Goal: Find specific page/section: Find specific page/section

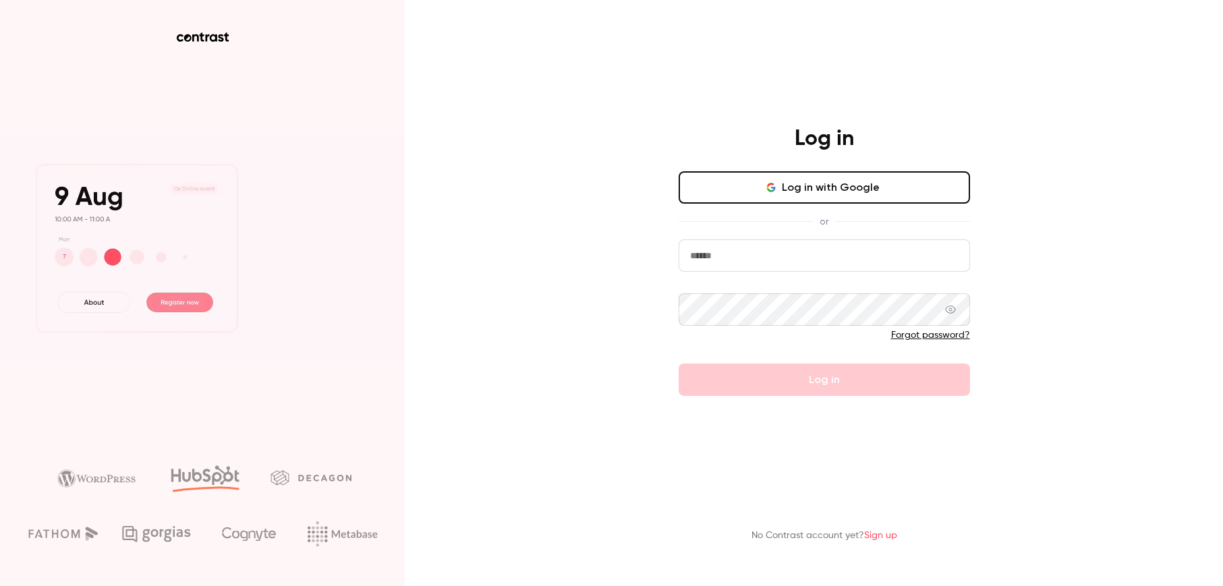
click at [846, 204] on button "Log in with Google" at bounding box center [824, 187] width 291 height 32
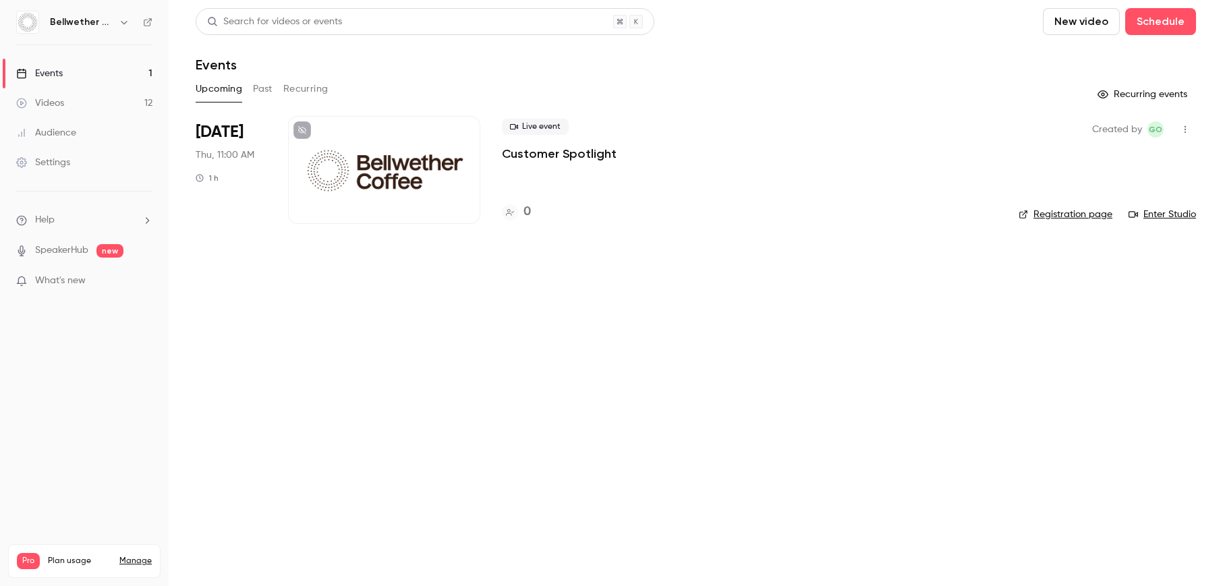
click at [260, 92] on button "Past" at bounding box center [263, 89] width 20 height 22
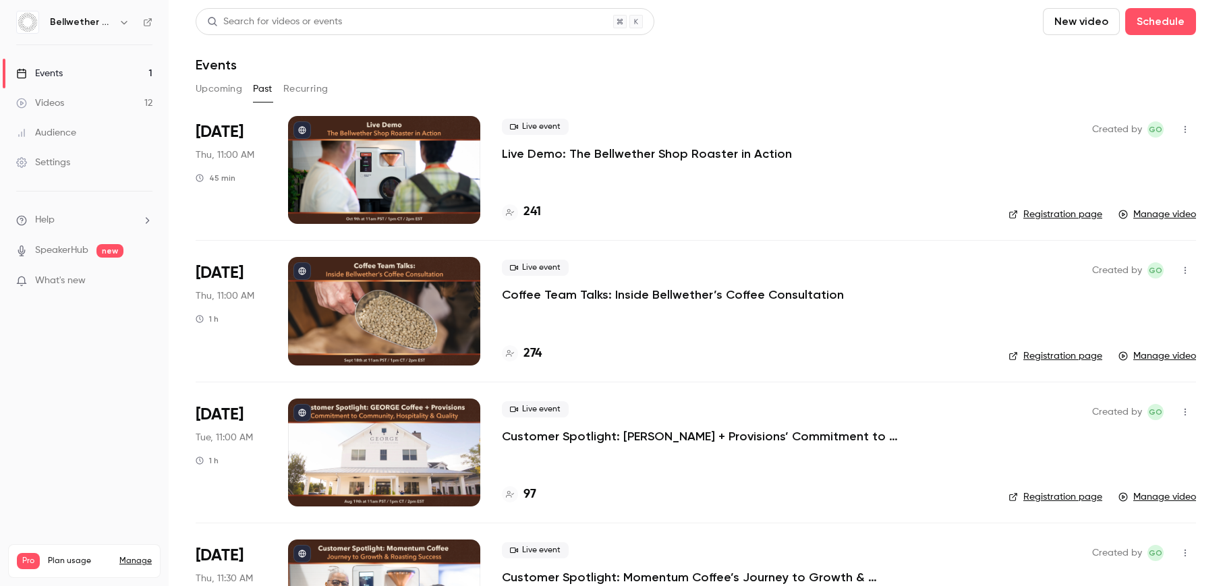
click at [387, 171] on div at bounding box center [384, 170] width 192 height 108
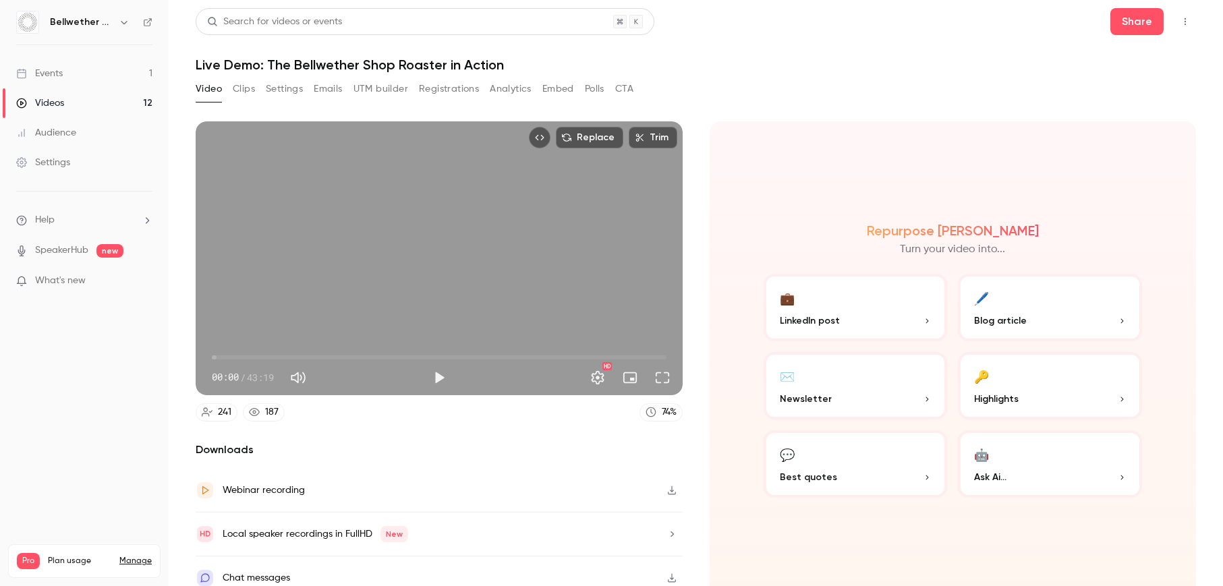
click at [436, 86] on button "Registrations" at bounding box center [449, 89] width 60 height 22
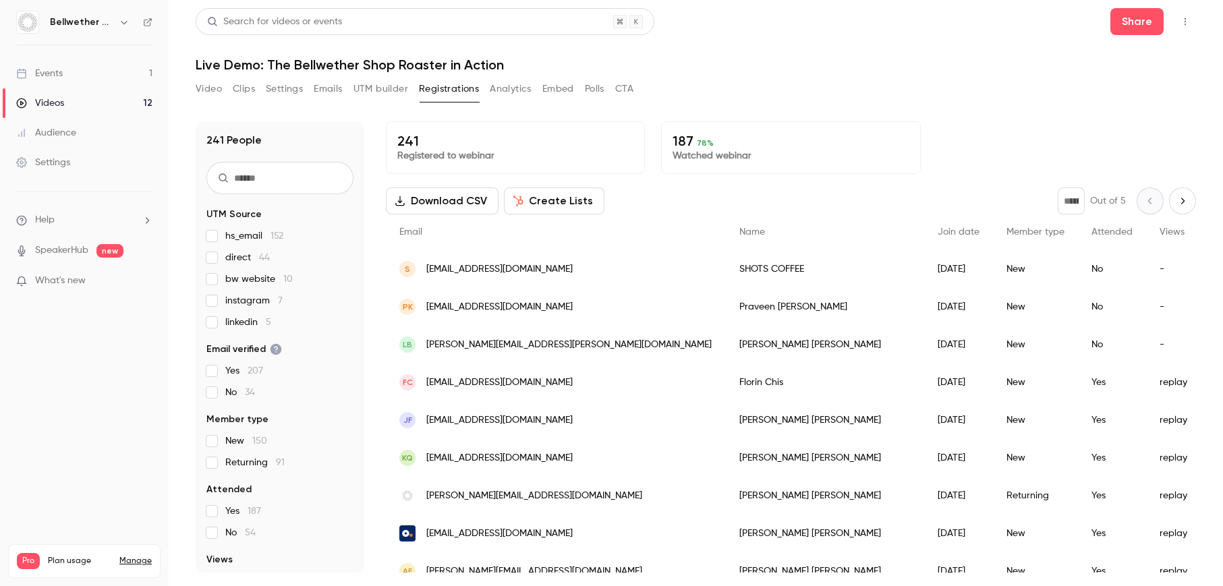
click at [216, 89] on button "Video" at bounding box center [209, 89] width 26 height 22
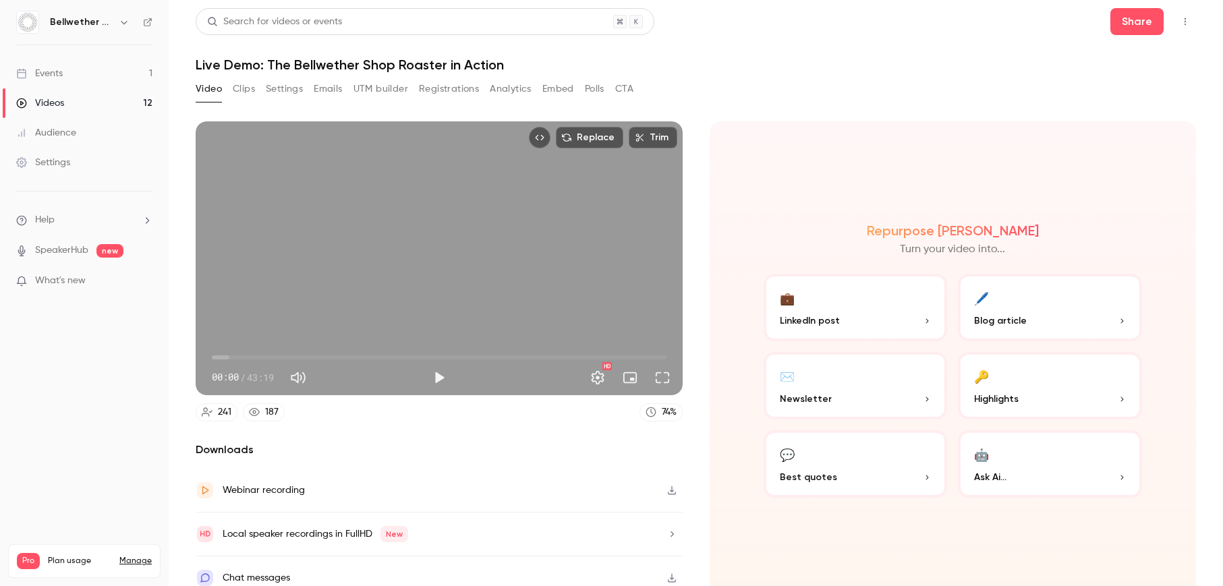
click at [103, 73] on link "Events 1" at bounding box center [84, 74] width 169 height 30
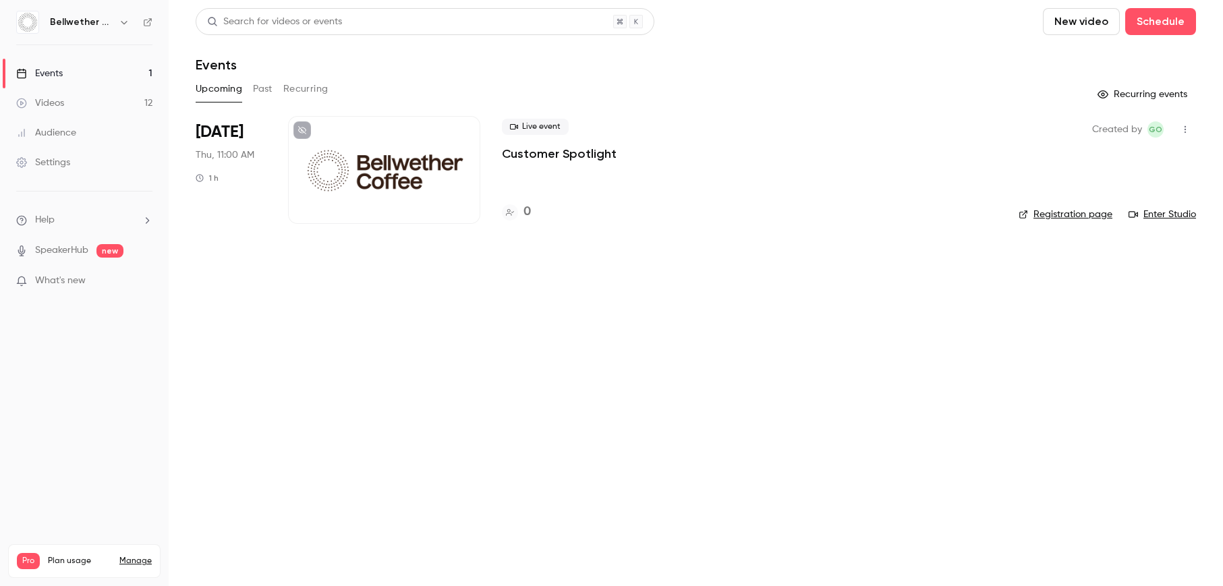
click at [254, 87] on button "Past" at bounding box center [263, 89] width 20 height 22
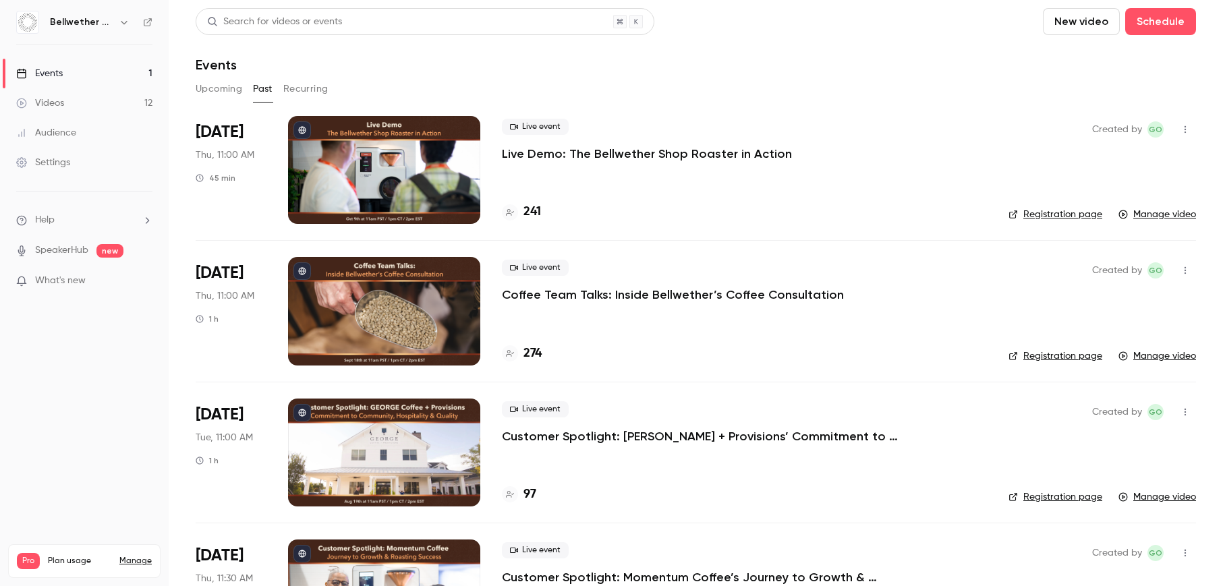
click at [400, 278] on div at bounding box center [384, 311] width 192 height 108
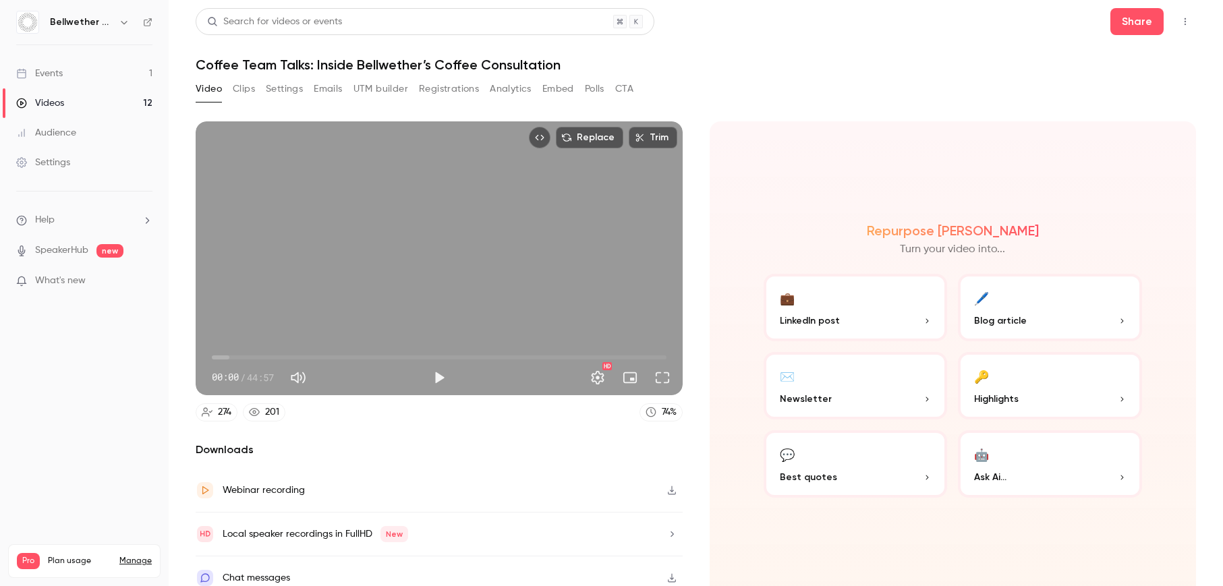
click at [447, 88] on button "Registrations" at bounding box center [449, 89] width 60 height 22
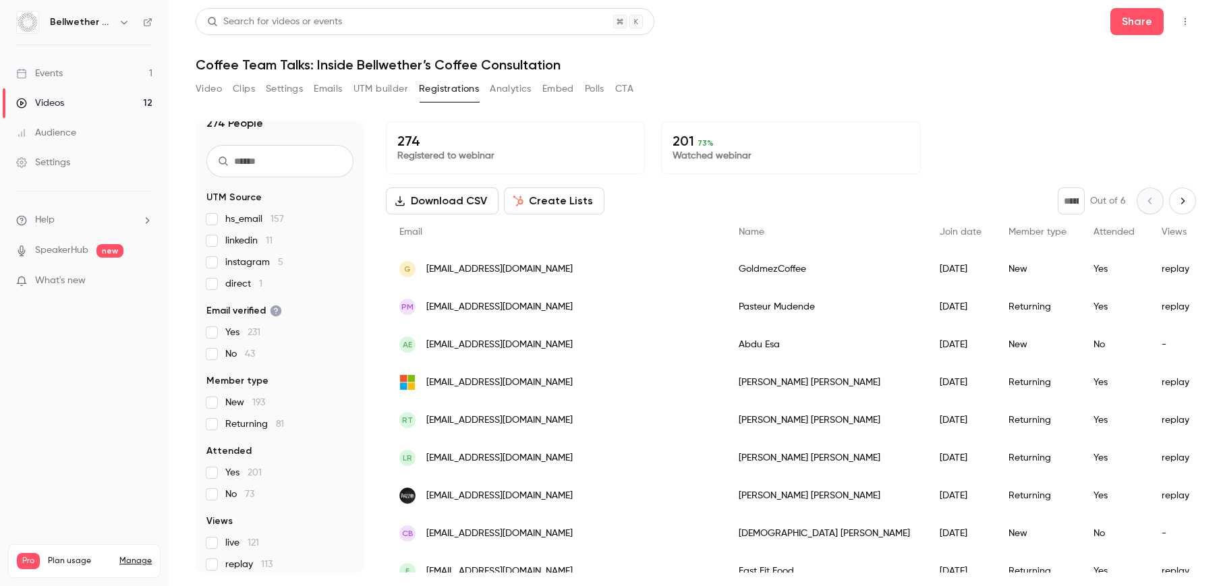
scroll to position [20, 0]
